Goal: Navigation & Orientation: Find specific page/section

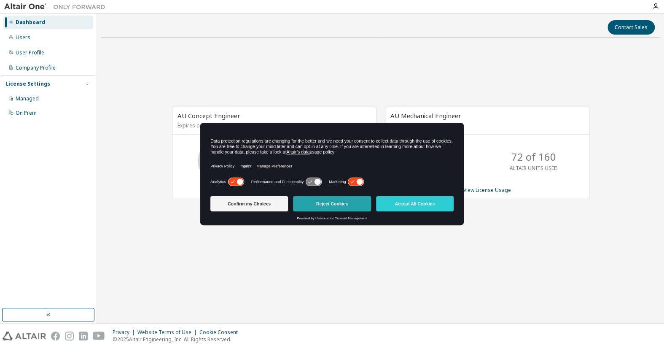
click at [332, 209] on button "Reject Cookies" at bounding box center [332, 203] width 78 height 15
